Goal: Navigation & Orientation: Find specific page/section

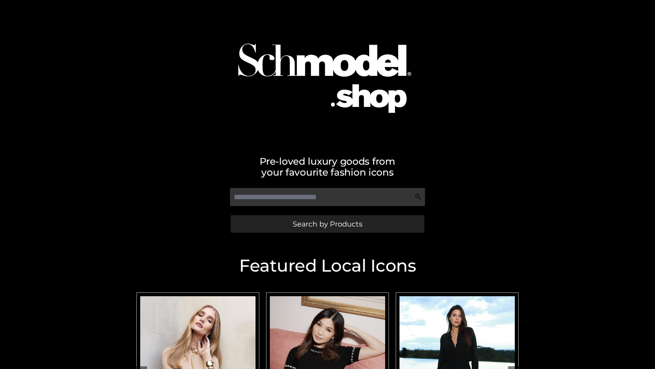
click at [327, 223] on span "Search by Products" at bounding box center [328, 223] width 70 height 7
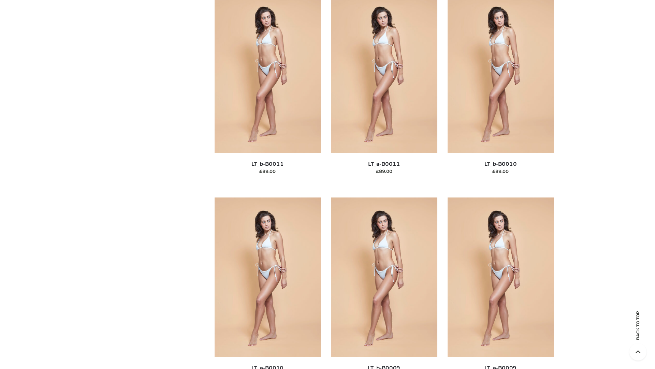
scroll to position [3064, 0]
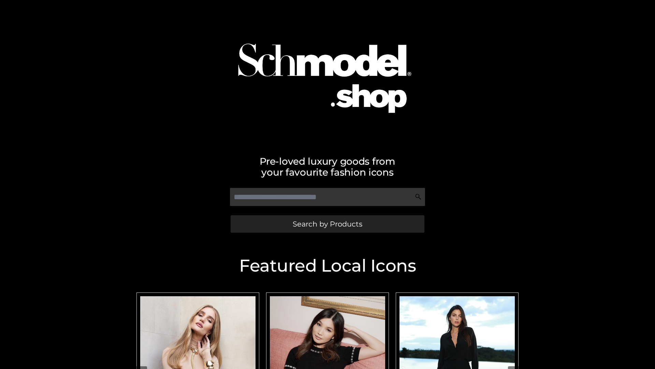
click at [327, 223] on span "Search by Products" at bounding box center [328, 223] width 70 height 7
